Goal: Task Accomplishment & Management: Manage account settings

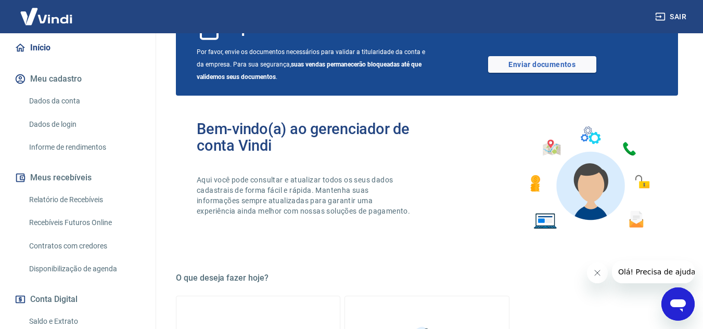
scroll to position [104, 0]
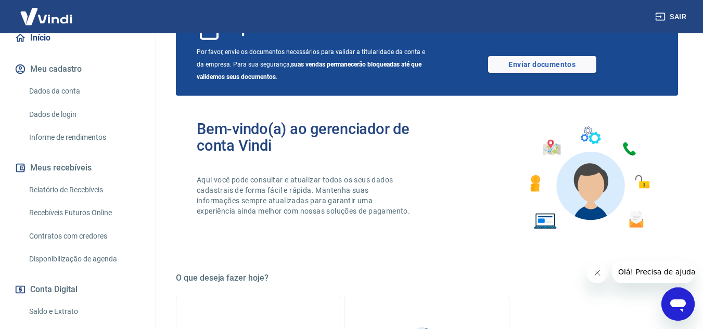
click at [84, 178] on button "Meus recebíveis" at bounding box center [77, 168] width 131 height 23
click at [57, 200] on link "Relatório de Recebíveis" at bounding box center [84, 189] width 118 height 21
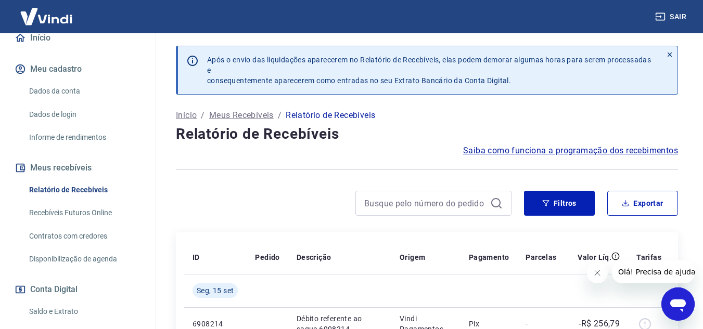
scroll to position [156, 0]
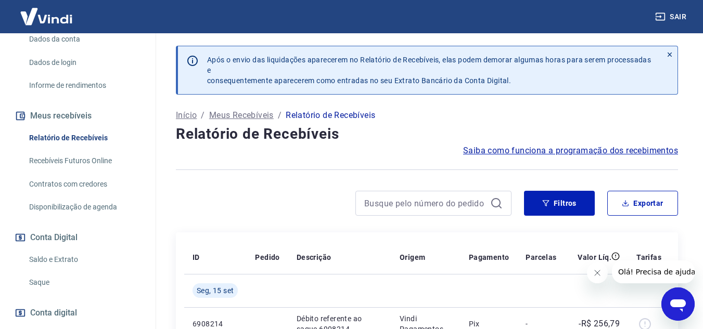
click at [71, 267] on link "Saldo e Extrato" at bounding box center [84, 259] width 118 height 21
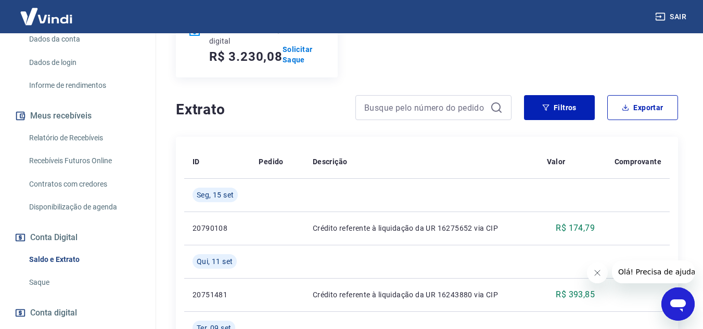
scroll to position [104, 0]
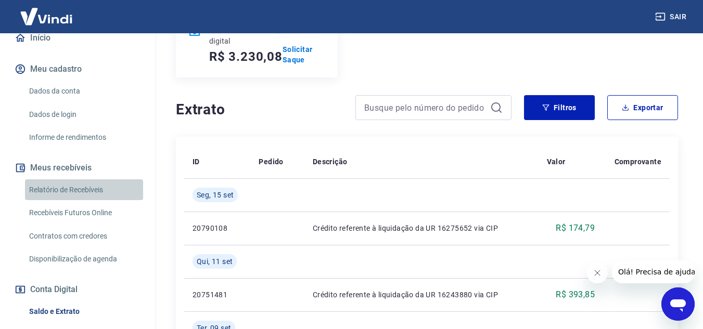
click at [90, 200] on link "Relatório de Recebíveis" at bounding box center [84, 189] width 118 height 21
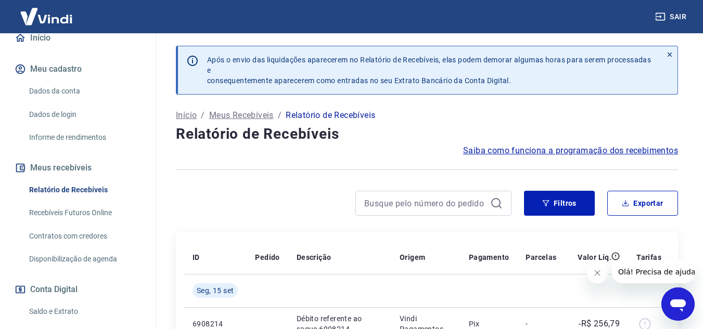
click at [673, 54] on icon at bounding box center [669, 54] width 7 height 7
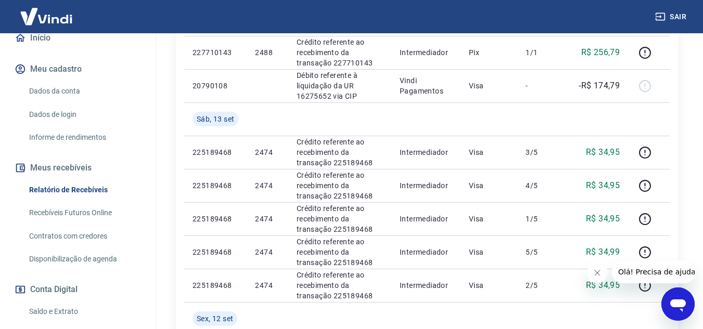
scroll to position [260, 0]
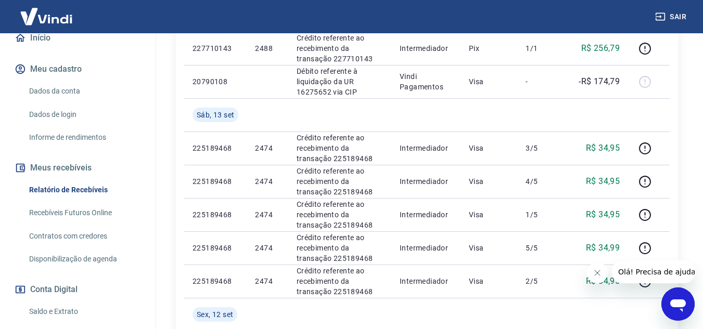
click at [108, 224] on link "Recebíveis Futuros Online" at bounding box center [84, 212] width 118 height 21
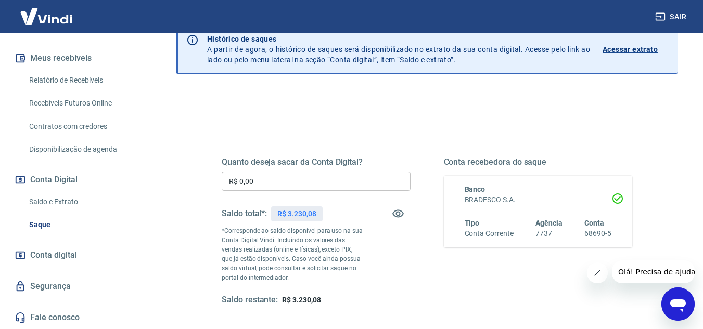
scroll to position [225, 0]
click at [68, 258] on span "Conta digital" at bounding box center [53, 255] width 47 height 15
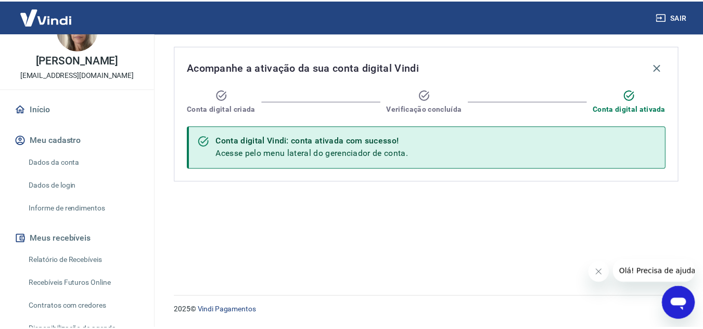
scroll to position [17, 0]
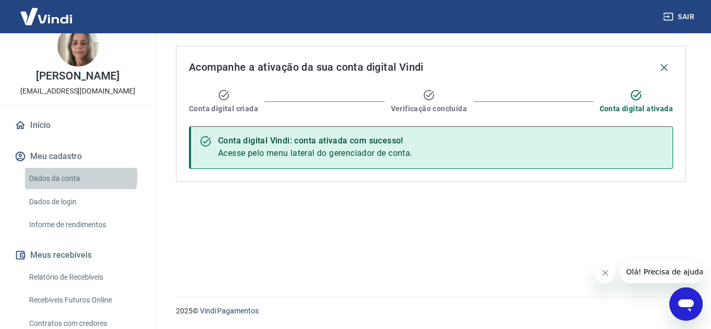
click at [76, 187] on link "Dados da conta" at bounding box center [84, 178] width 118 height 21
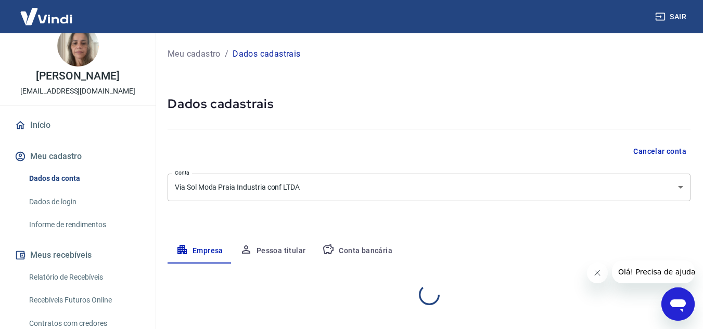
select select "CE"
select select "business"
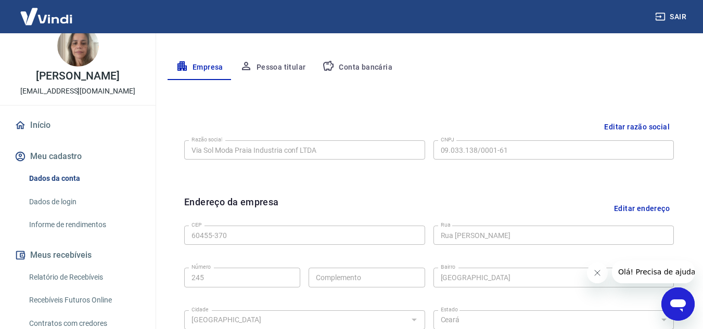
scroll to position [208, 0]
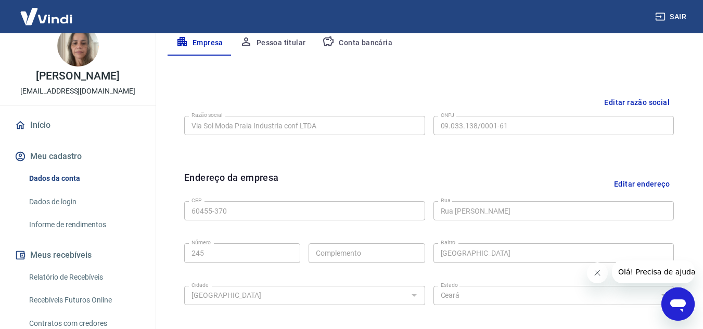
click at [351, 46] on button "Conta bancária" at bounding box center [357, 43] width 87 height 25
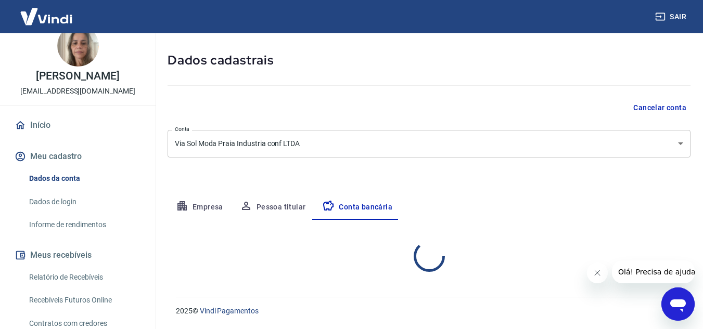
select select "1"
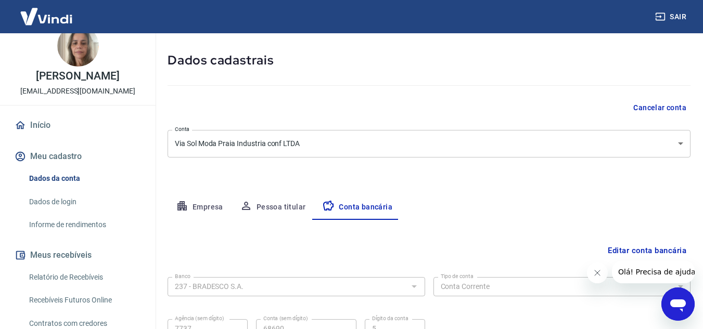
scroll to position [145, 0]
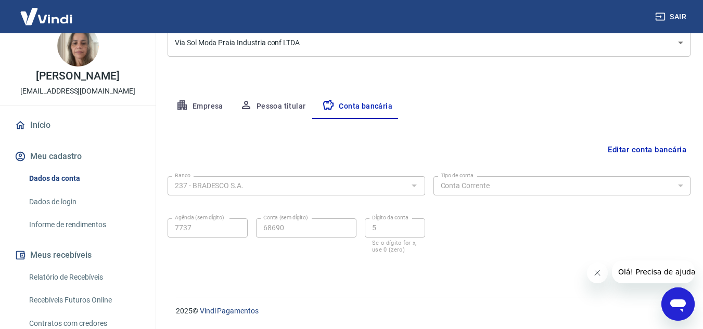
click at [502, 255] on form "Banco 237 - BRADESCO S.A. Banco Tipo de conta Conta Corrente Conta Poupança Tip…" at bounding box center [429, 222] width 523 height 100
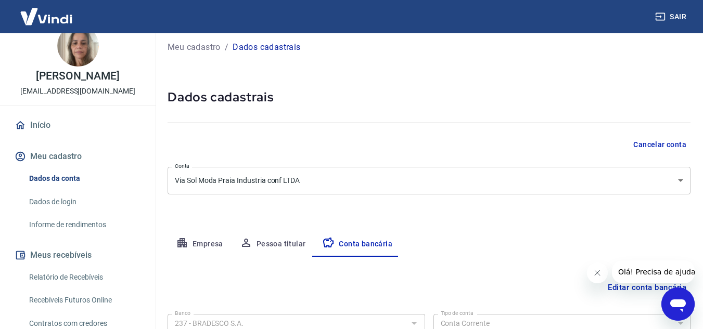
scroll to position [0, 0]
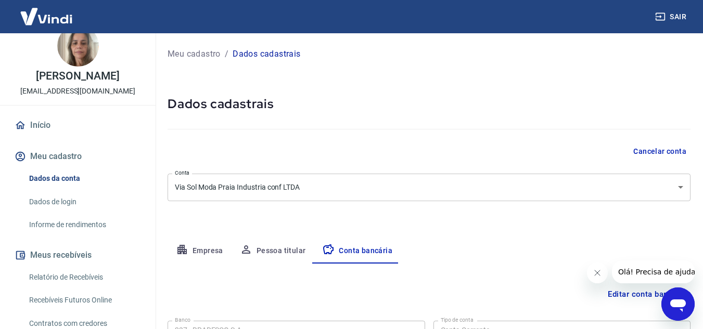
click at [491, 190] on body "Sair Renata Mendes dos Santos renataviasol@hotmail.com Início Meu cadastro Dado…" at bounding box center [351, 164] width 703 height 329
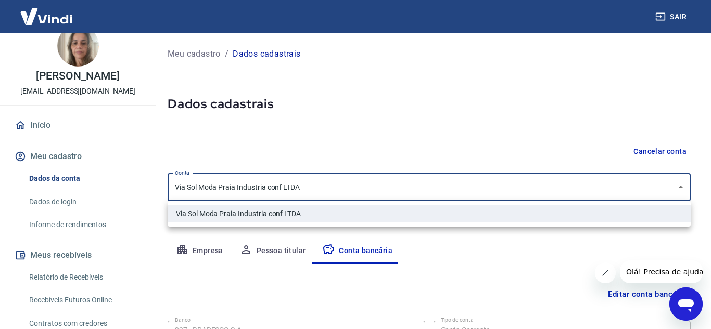
click at [491, 190] on div at bounding box center [355, 164] width 711 height 329
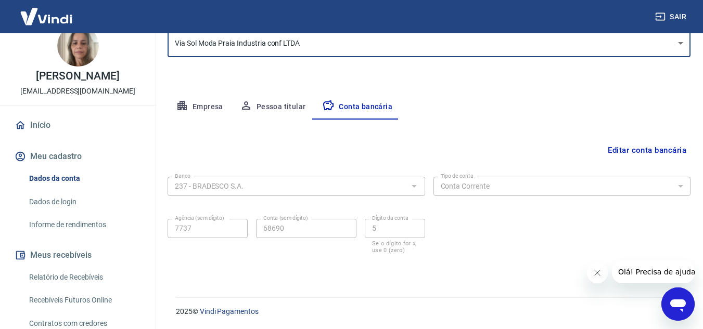
scroll to position [145, 0]
click at [597, 70] on div "Meu cadastro / Dados cadastrais Dados cadastrais Cancelar conta Conta Via Sol M…" at bounding box center [429, 87] width 548 height 396
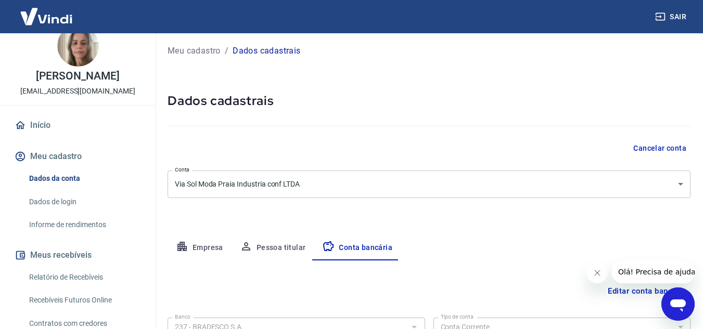
scroll to position [0, 0]
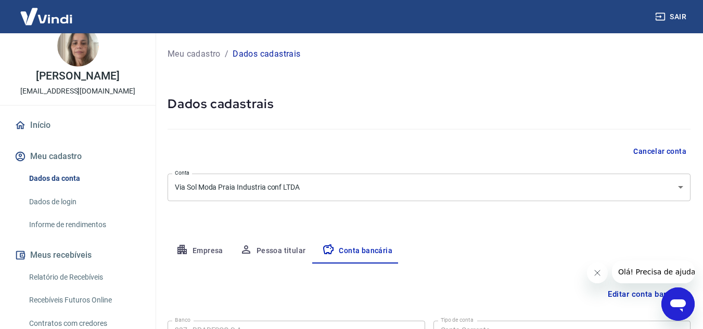
click at [40, 128] on link "Início" at bounding box center [77, 125] width 131 height 23
